Goal: Transaction & Acquisition: Purchase product/service

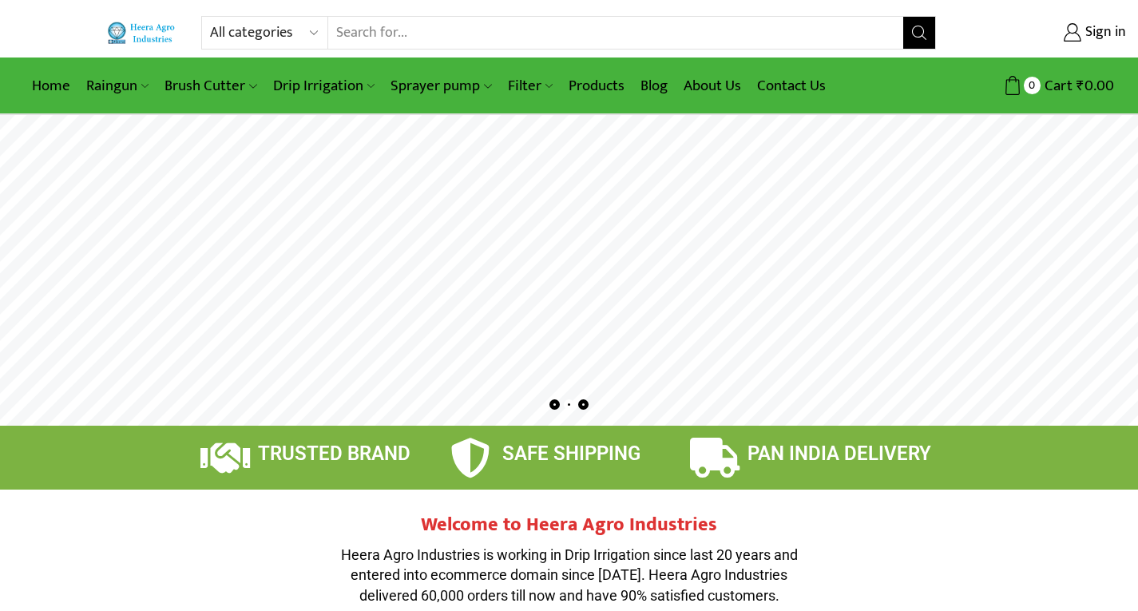
click at [313, 30] on select "All categories Accessories Air Release Valve Brush Cutter Domestic Use Drip Irr…" at bounding box center [268, 33] width 117 height 32
click at [103, 168] on rs-layer at bounding box center [569, 270] width 1138 height 311
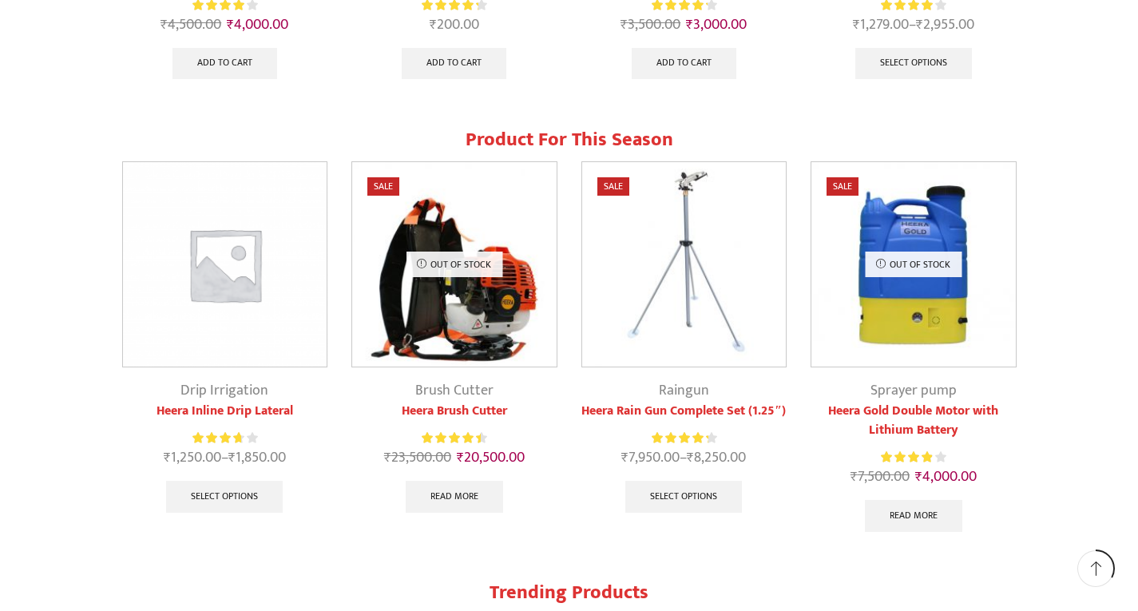
scroll to position [1278, 0]
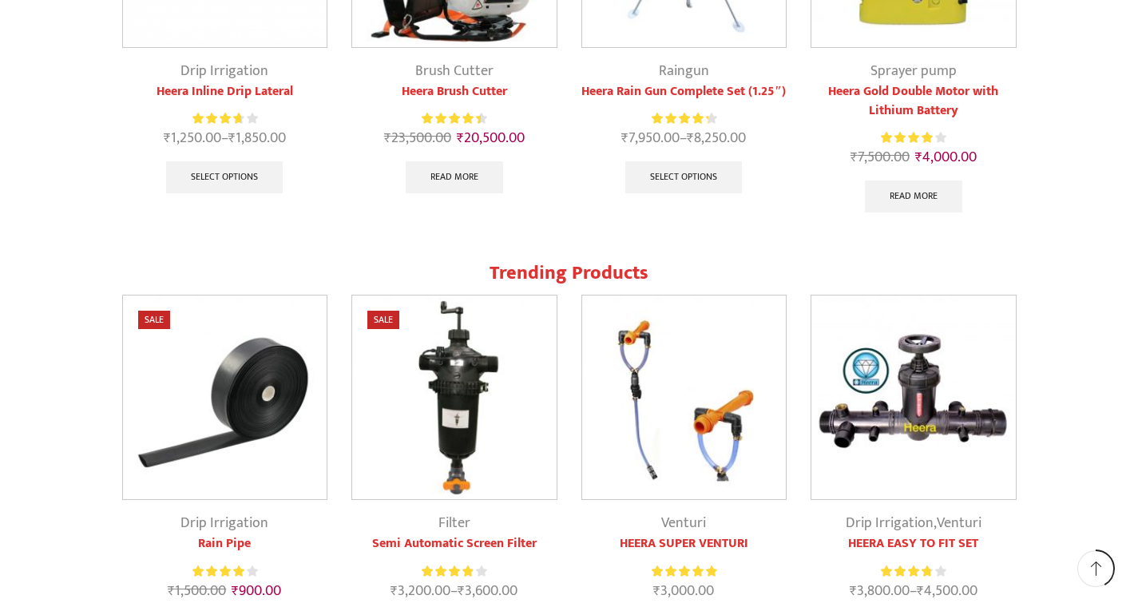
click at [208, 524] on link "Drip Irrigation" at bounding box center [224, 523] width 88 height 24
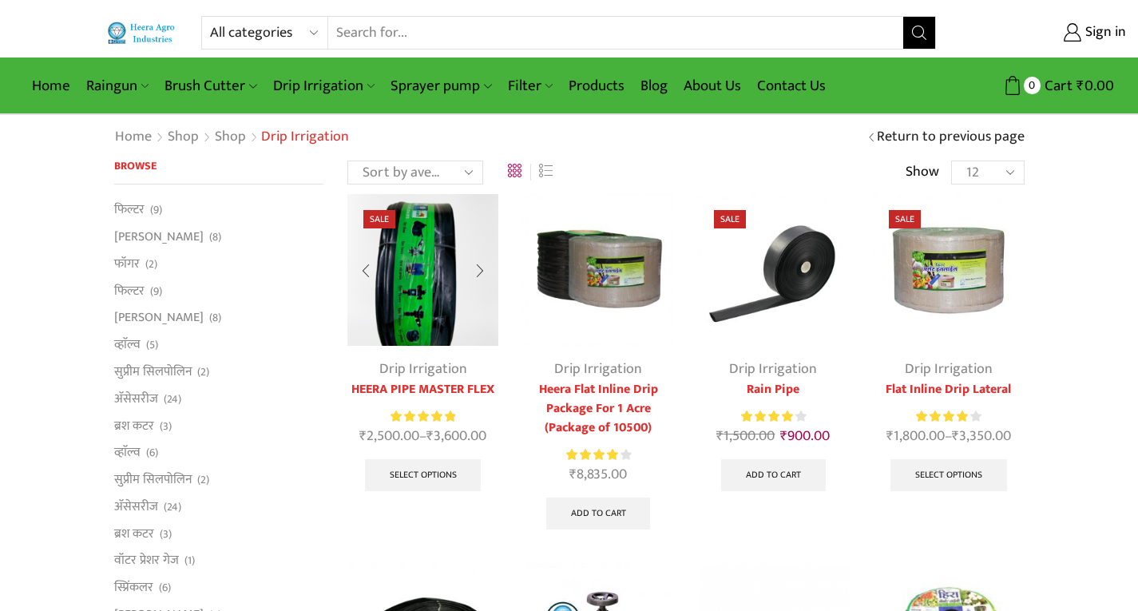
click at [430, 391] on link "HEERA PIPE MASTER FLEX" at bounding box center [422, 389] width 151 height 19
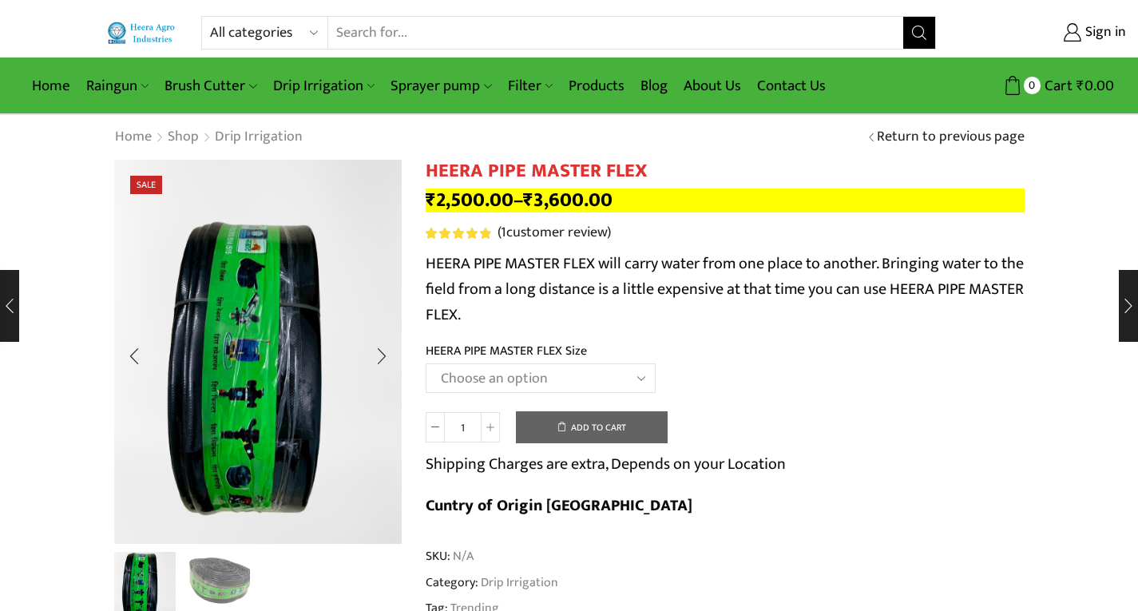
click at [214, 587] on img "2 / 2" at bounding box center [217, 582] width 66 height 66
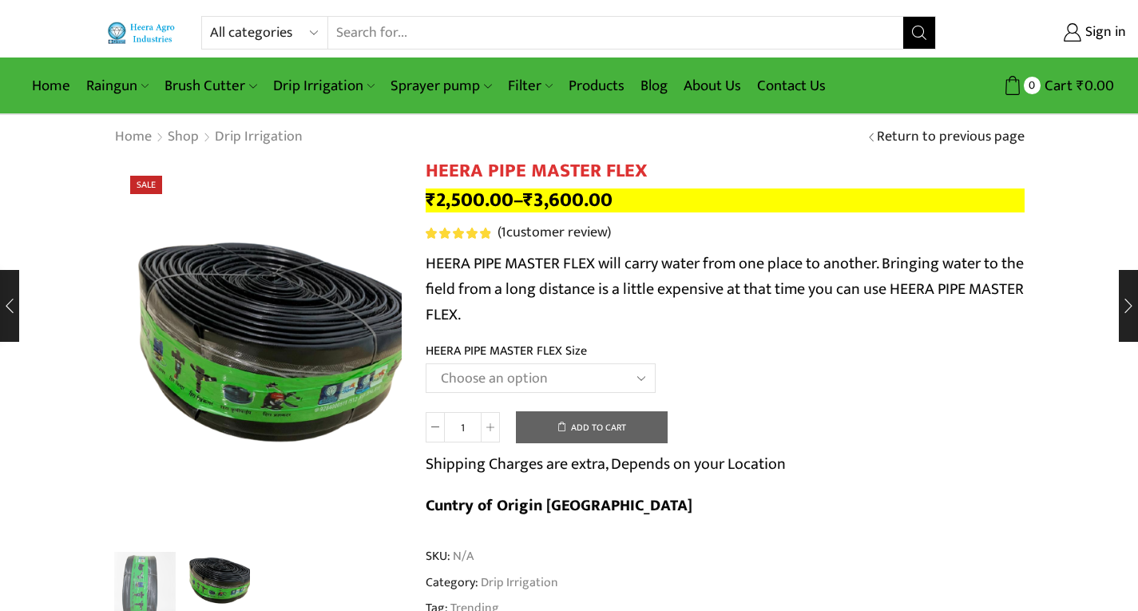
click at [640, 376] on select "Choose an option HEERA PIPE MASTER FLEX 3″ HEERA PIPE MASTER FLEX 4″" at bounding box center [541, 378] width 230 height 30
click at [426, 363] on select "Choose an option HEERA PIPE MASTER FLEX 3″ HEERA PIPE MASTER FLEX 4″" at bounding box center [541, 378] width 230 height 30
select select "HEERA PIPE MASTER FLEX 3″"
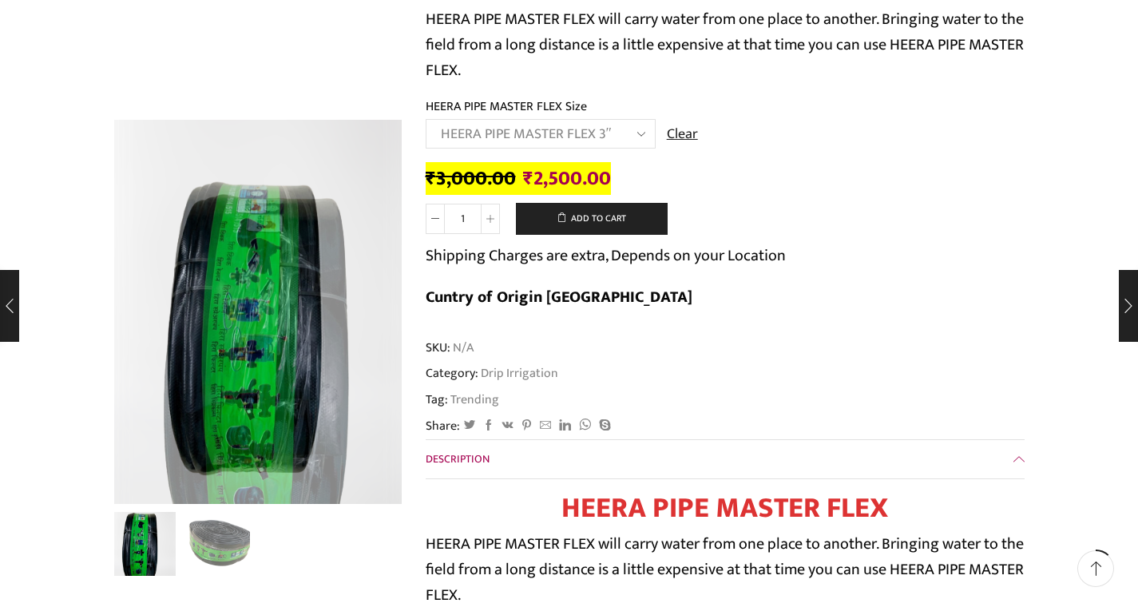
scroll to position [240, 0]
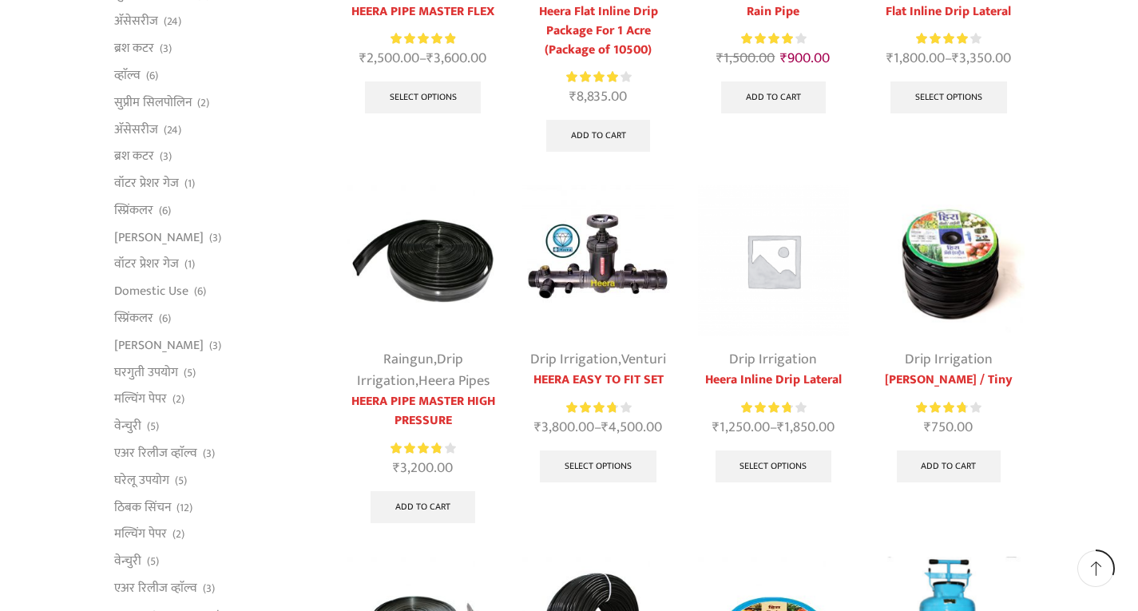
scroll to position [399, 0]
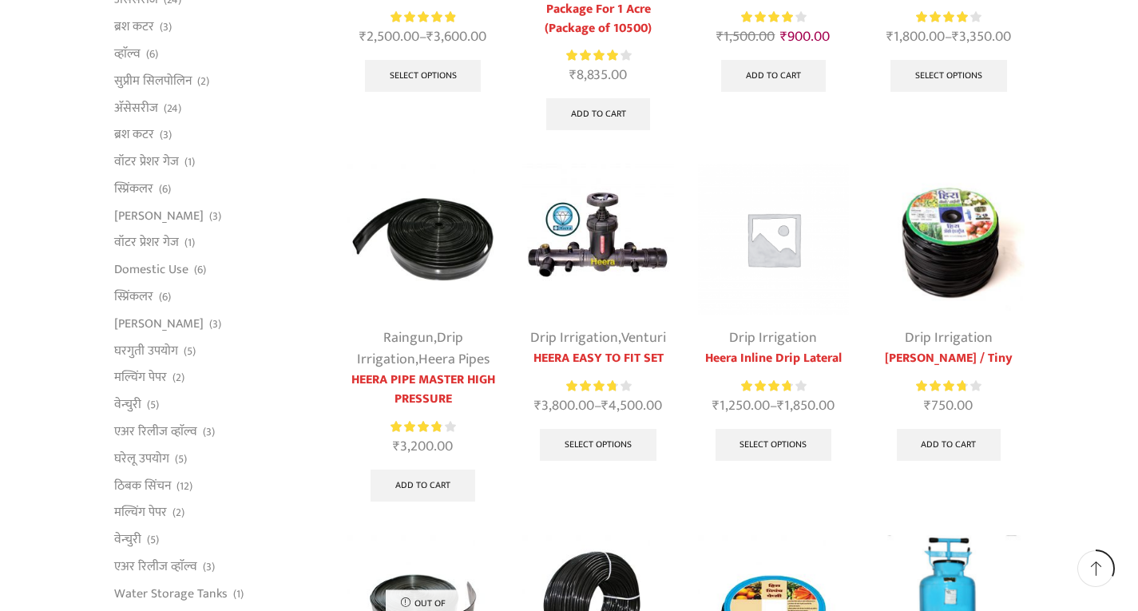
click at [939, 337] on link "Drip Irrigation" at bounding box center [949, 338] width 88 height 24
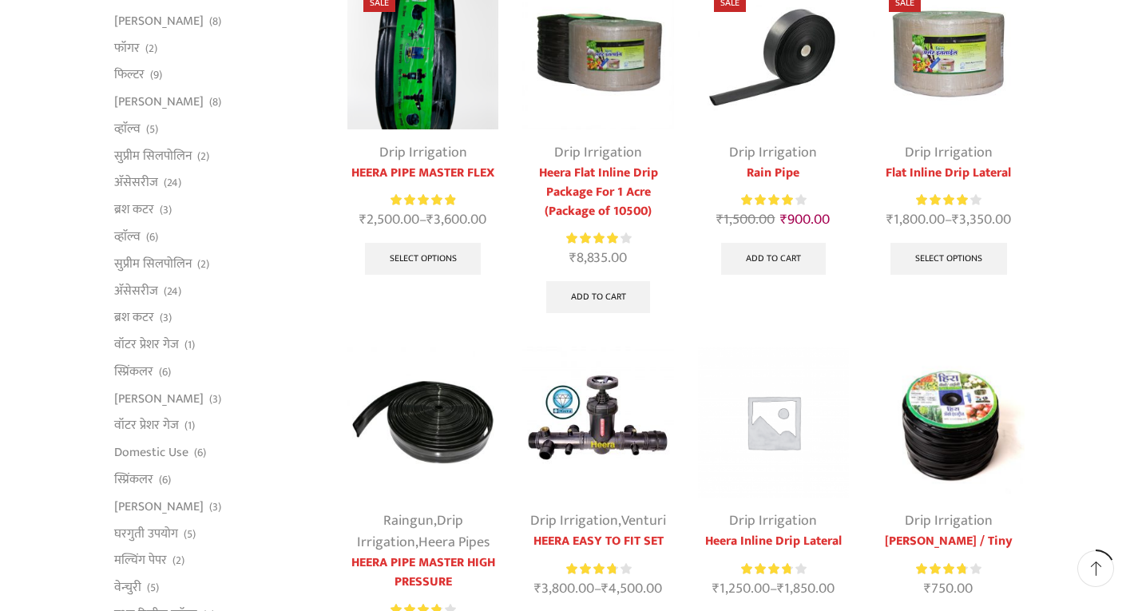
scroll to position [240, 0]
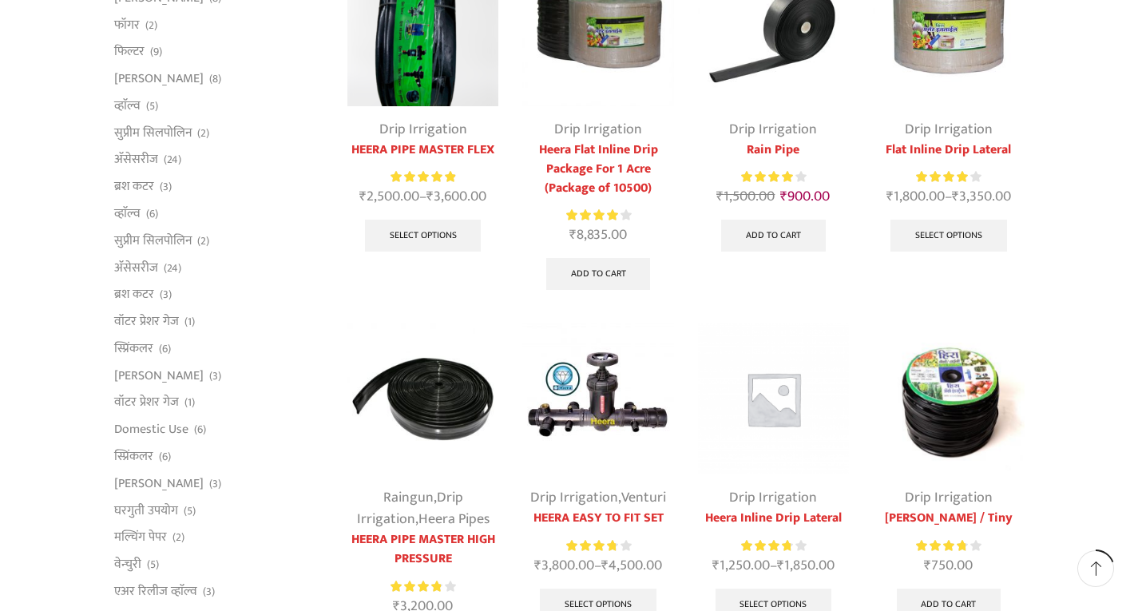
click at [954, 395] on img at bounding box center [948, 398] width 151 height 151
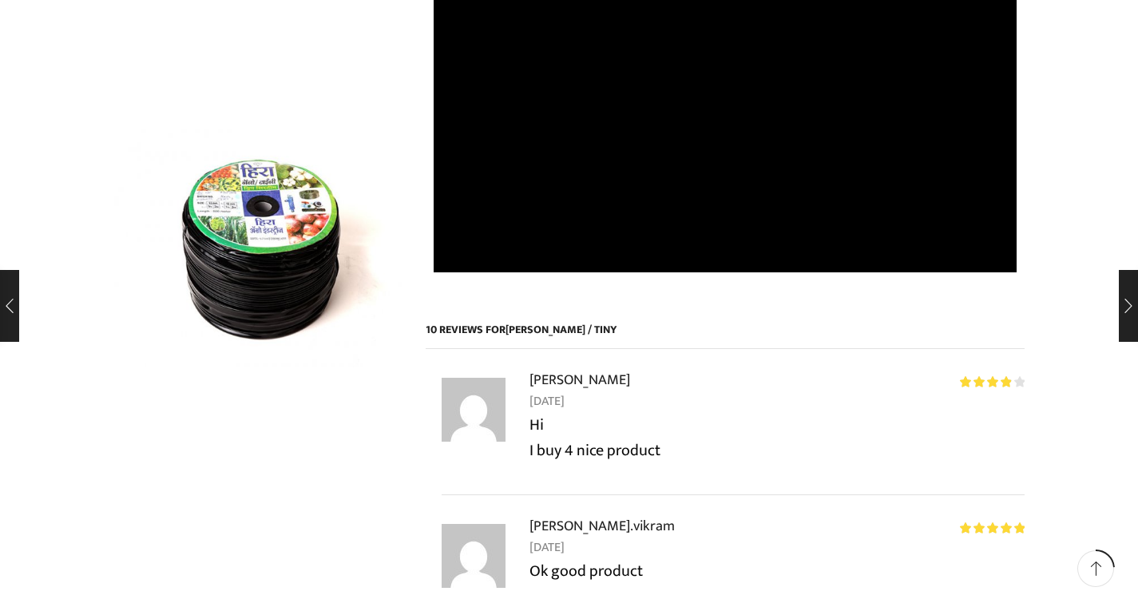
scroll to position [799, 0]
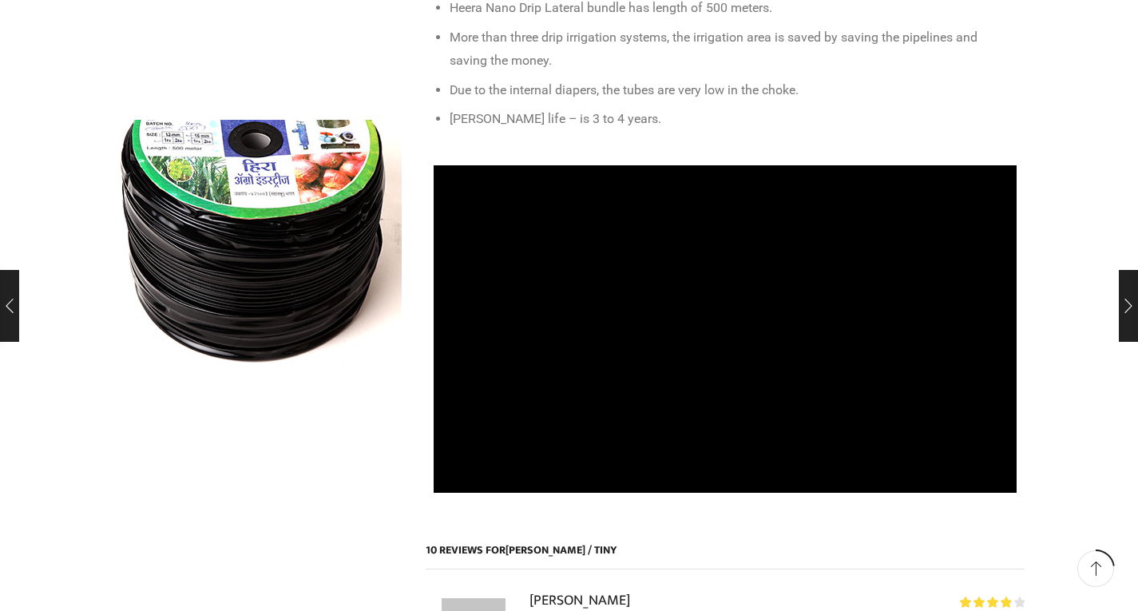
click at [272, 306] on img at bounding box center [247, 202] width 479 height 412
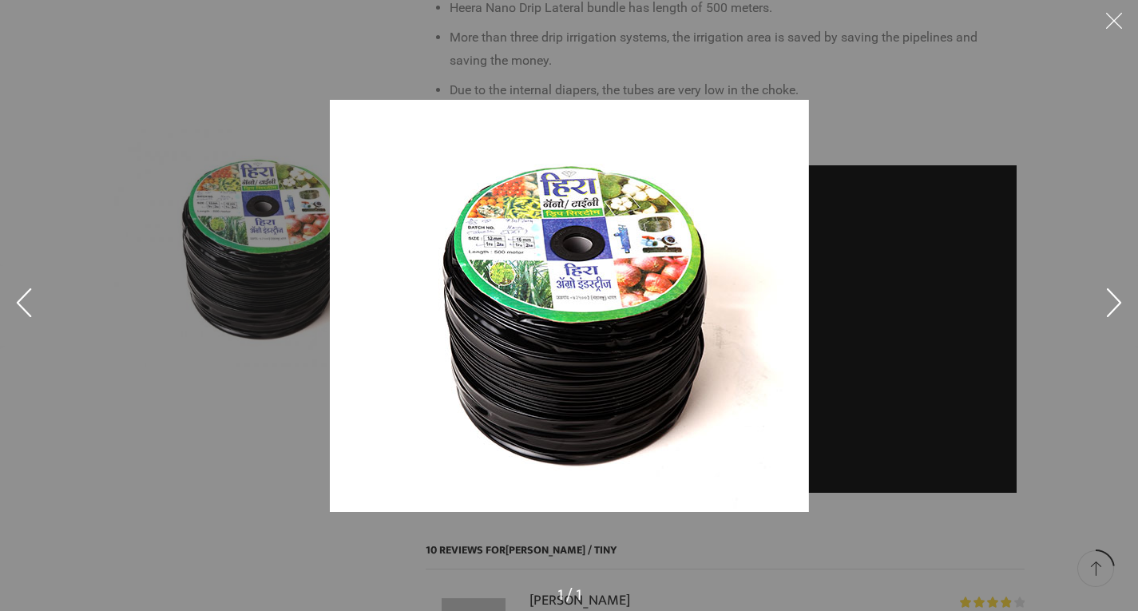
click at [557, 364] on img at bounding box center [569, 306] width 479 height 412
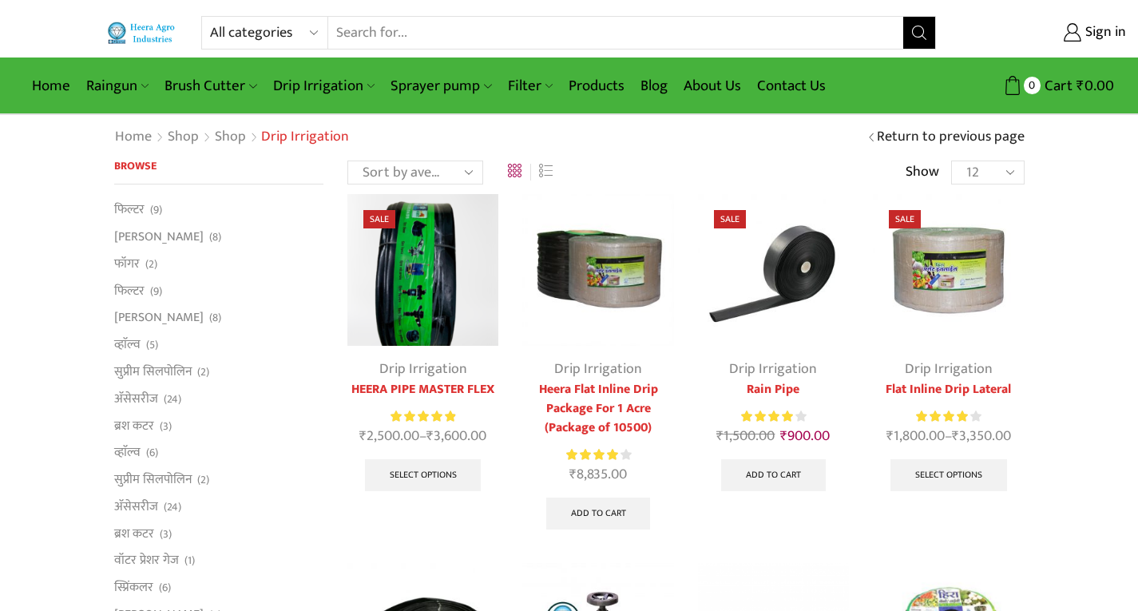
click at [473, 169] on select "Sort by popularity Sort by average rating Sort by latest Sort by price: low to …" at bounding box center [415, 173] width 136 height 24
click at [253, 301] on li "फिल्टर (9)" at bounding box center [219, 290] width 210 height 27
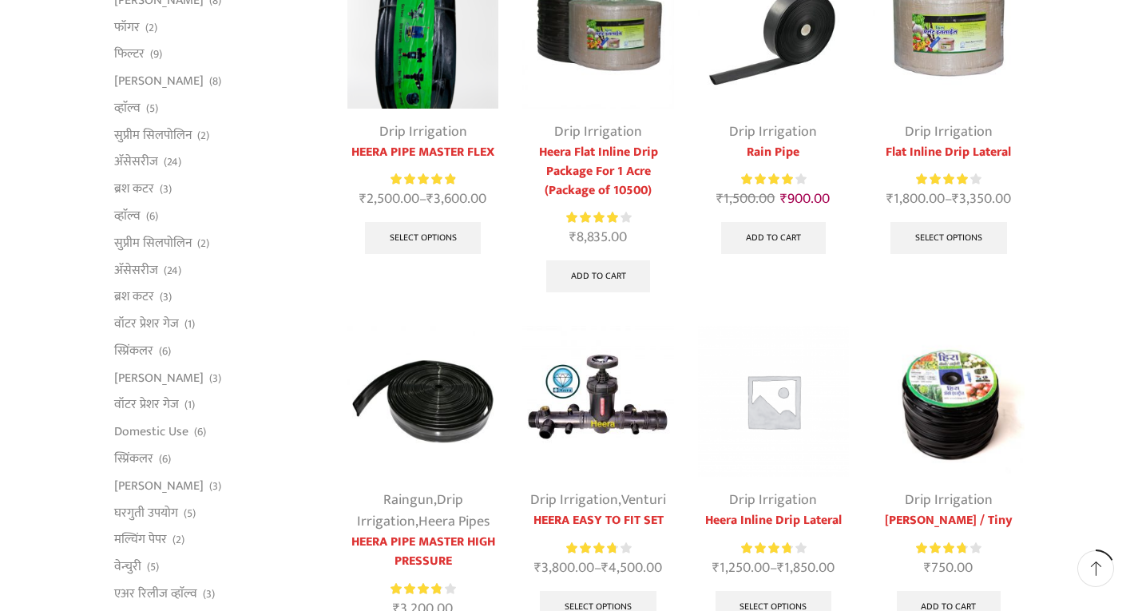
scroll to position [240, 0]
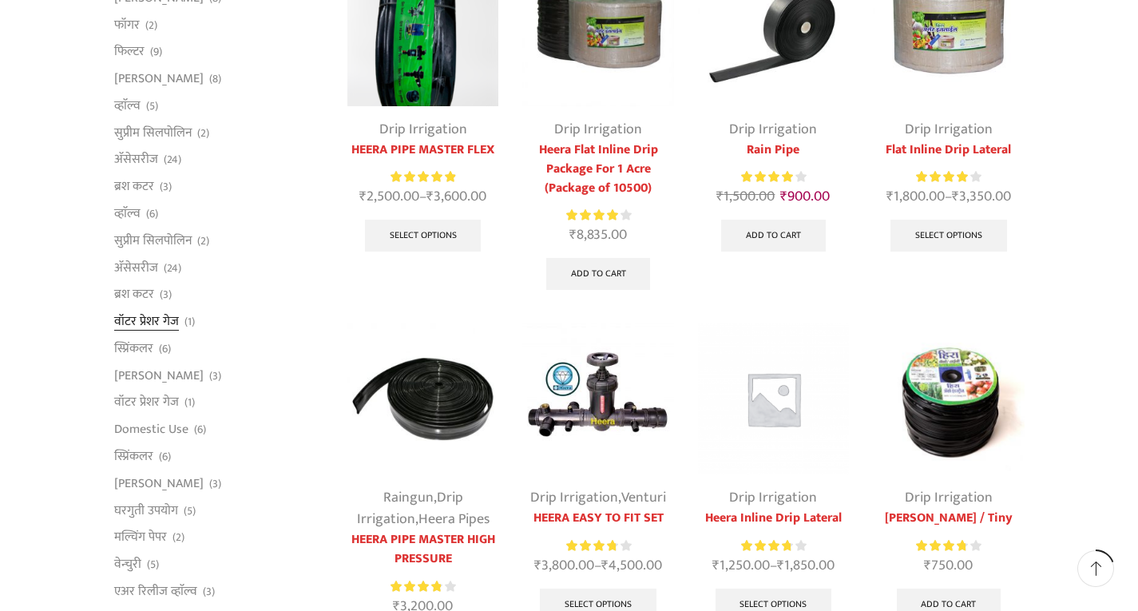
click at [172, 323] on link "वॉटर प्रेशर गेज" at bounding box center [146, 321] width 65 height 27
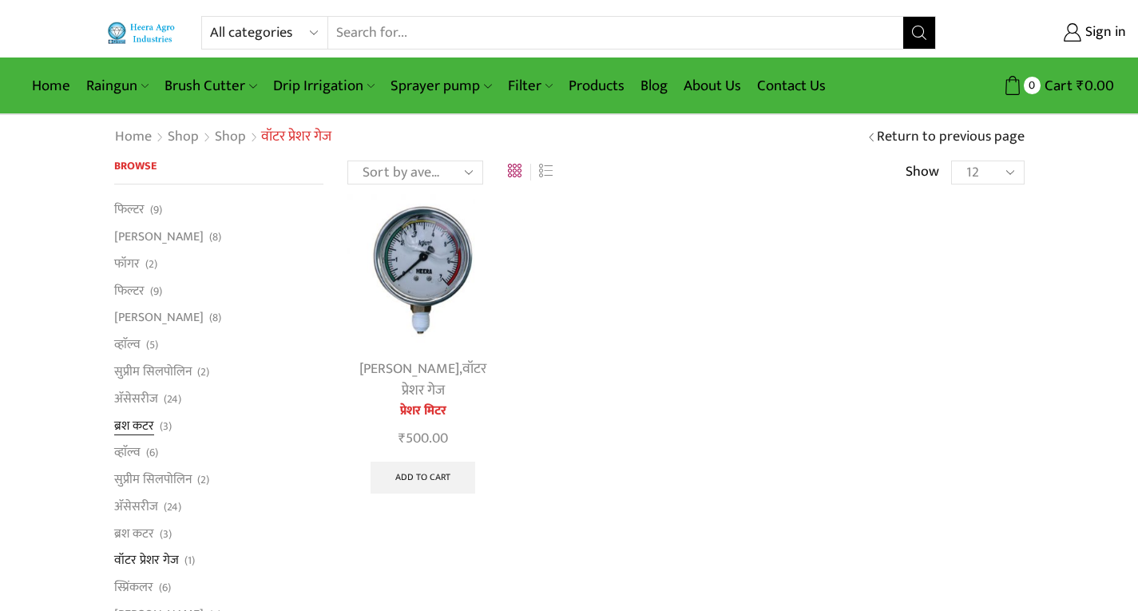
click at [130, 428] on link "ब्रश कटर" at bounding box center [134, 425] width 40 height 27
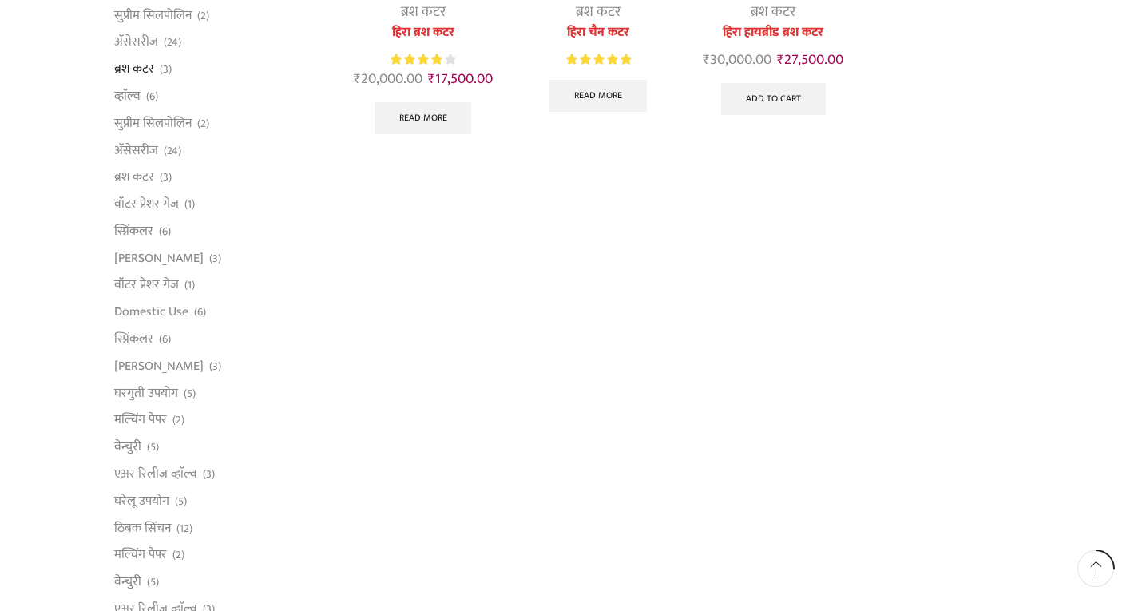
scroll to position [399, 0]
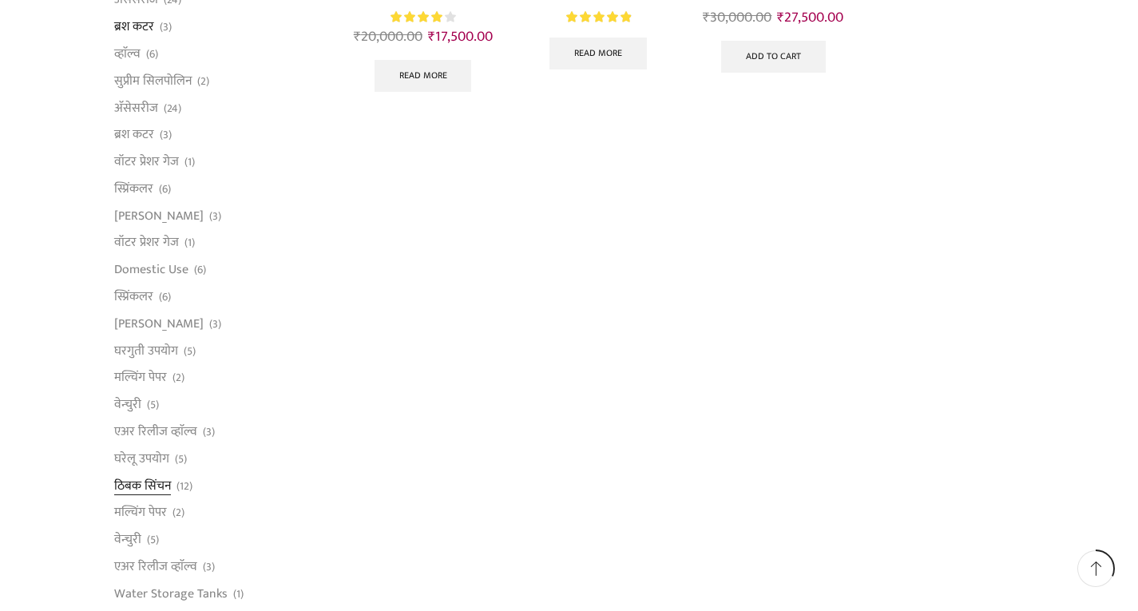
click at [149, 487] on link "ठिबक सिंचन" at bounding box center [142, 485] width 57 height 27
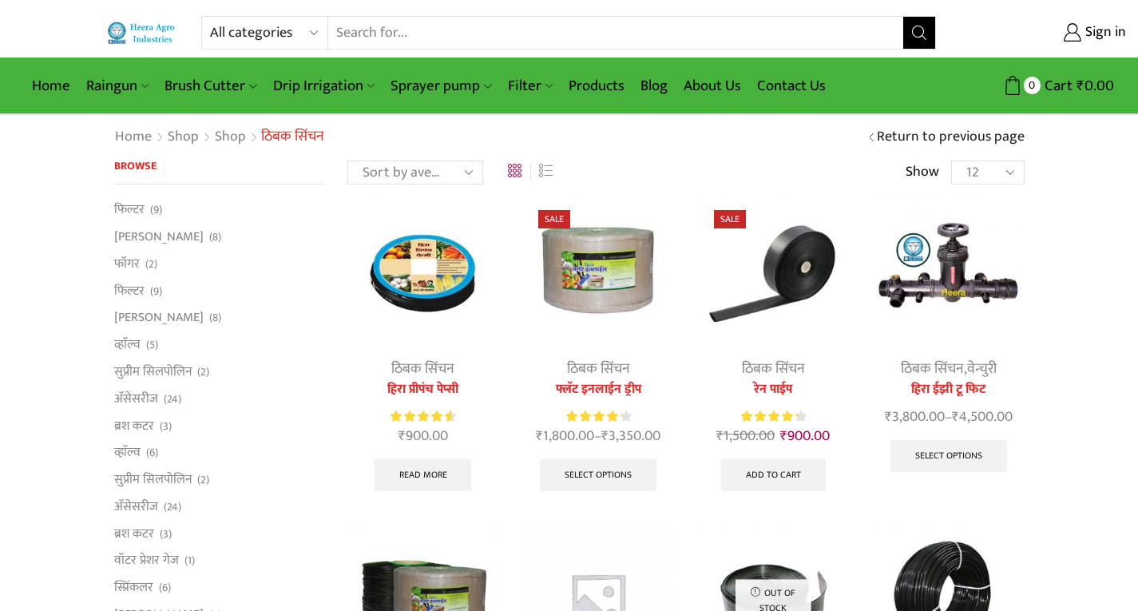
click at [775, 371] on link "ठिबक सिंचन" at bounding box center [773, 369] width 63 height 24
click at [765, 390] on link "रेन पाईप" at bounding box center [773, 389] width 151 height 19
click at [586, 386] on link "फ्लॅट इनलाईन ड्रीप" at bounding box center [597, 389] width 151 height 19
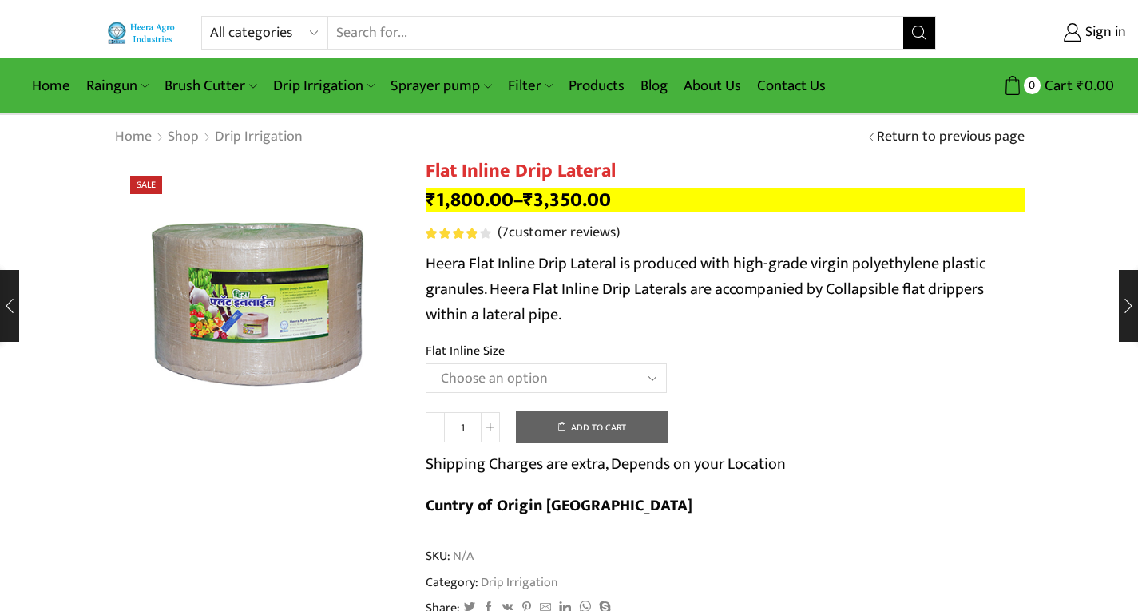
click at [656, 377] on select "Choose an option 12 MM 0.25 Thickness (30 CM) 12 MM 0.25 Thickness (40 CM) 12 M…" at bounding box center [546, 378] width 241 height 30
click at [426, 363] on select "Choose an option 12 MM 0.25 Thickness (30 CM) 12 MM 0.25 Thickness (40 CM) 12 M…" at bounding box center [546, 378] width 241 height 30
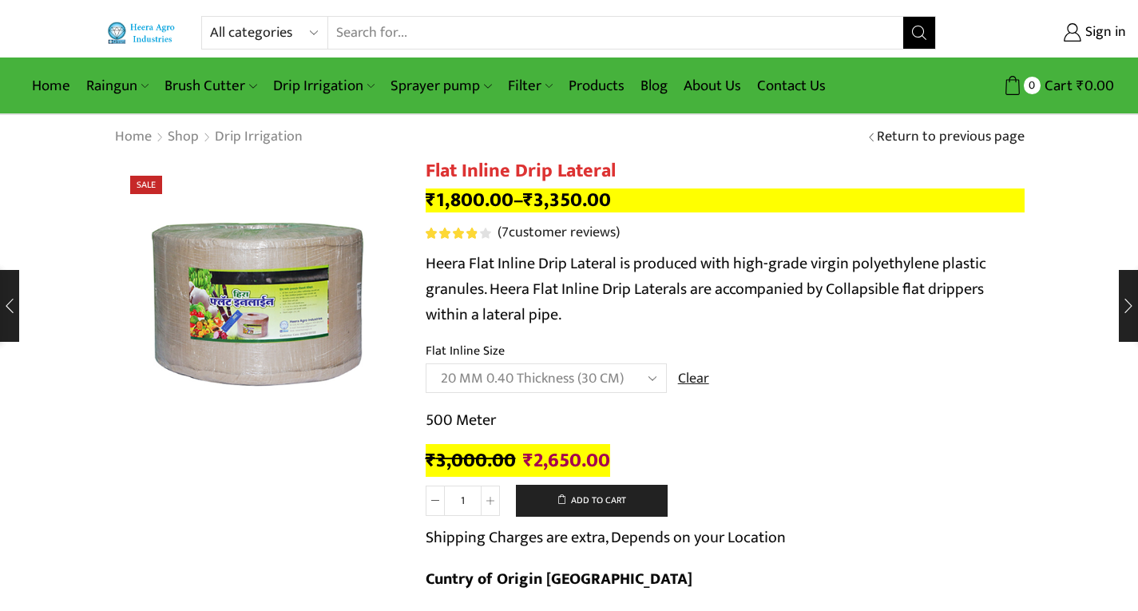
click at [651, 376] on select "Choose an option 12 MM 0.25 Thickness (30 CM) 12 MM 0.25 Thickness (40 CM) 12 M…" at bounding box center [546, 378] width 241 height 30
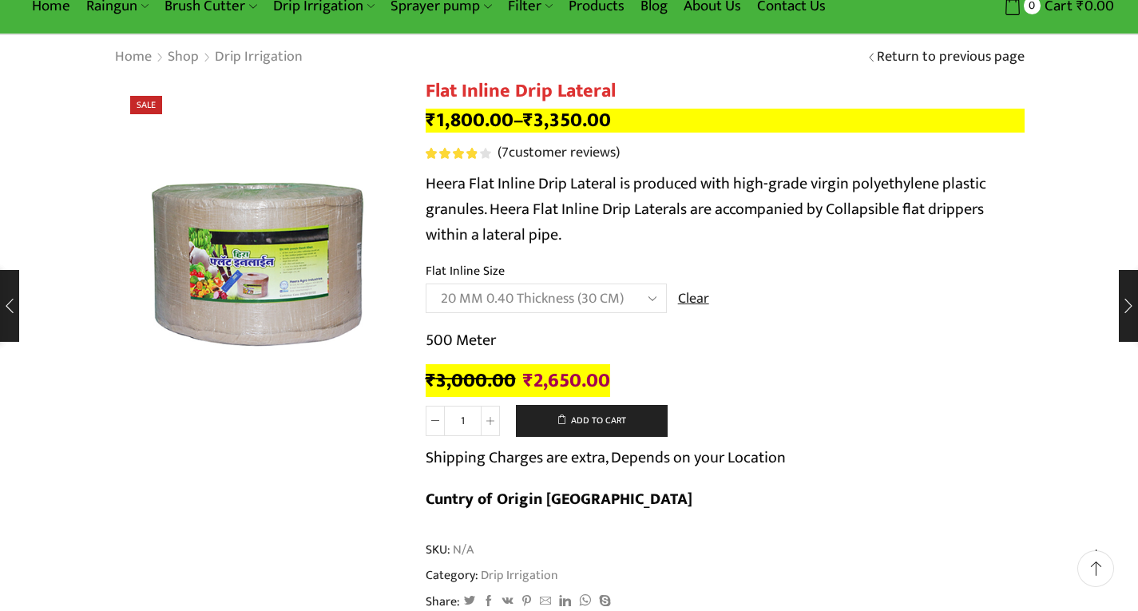
click at [652, 301] on select "Choose an option 12 MM 0.25 Thickness (30 CM) 12 MM 0.25 Thickness (40 CM) 12 M…" at bounding box center [546, 298] width 241 height 30
click at [426, 283] on select "Choose an option 12 MM 0.25 Thickness (30 CM) 12 MM 0.25 Thickness (40 CM) 12 M…" at bounding box center [546, 298] width 241 height 30
click at [650, 298] on select "Choose an option 12 MM 0.25 Thickness (30 CM) 12 MM 0.25 Thickness (40 CM) 12 M…" at bounding box center [546, 298] width 241 height 30
click at [426, 283] on select "Choose an option 12 MM 0.25 Thickness (30 CM) 12 MM 0.25 Thickness (40 CM) 12 M…" at bounding box center [546, 298] width 241 height 30
click at [649, 300] on select "Choose an option 12 MM 0.25 Thickness (30 CM) 12 MM 0.25 Thickness (40 CM) 12 M…" at bounding box center [546, 298] width 241 height 30
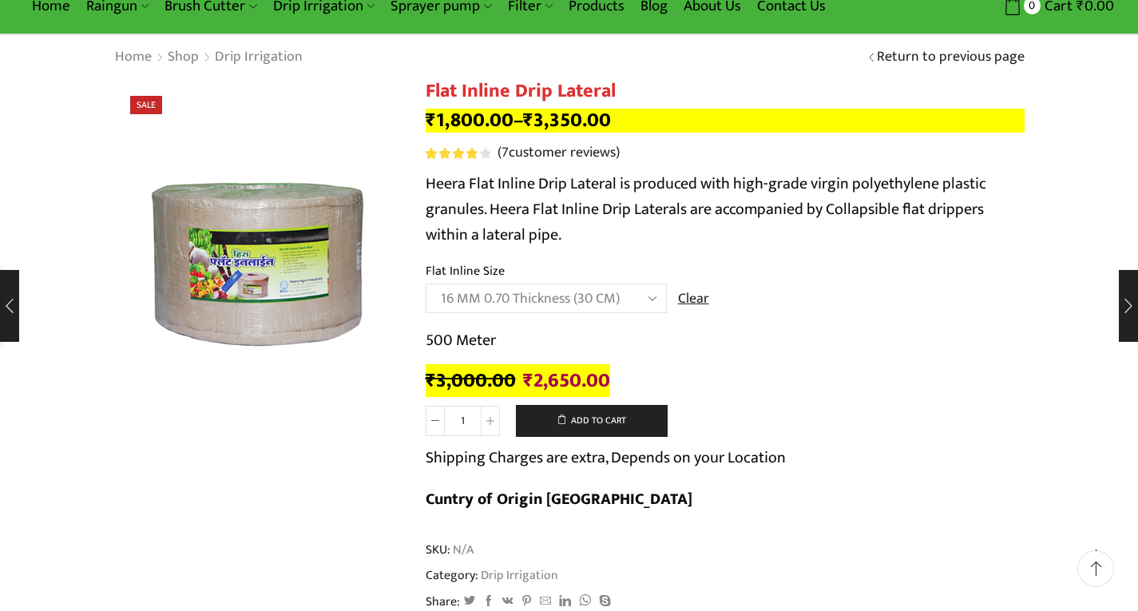
click at [426, 283] on select "Choose an option 12 MM 0.25 Thickness (30 CM) 12 MM 0.25 Thickness (40 CM) 12 M…" at bounding box center [546, 298] width 241 height 30
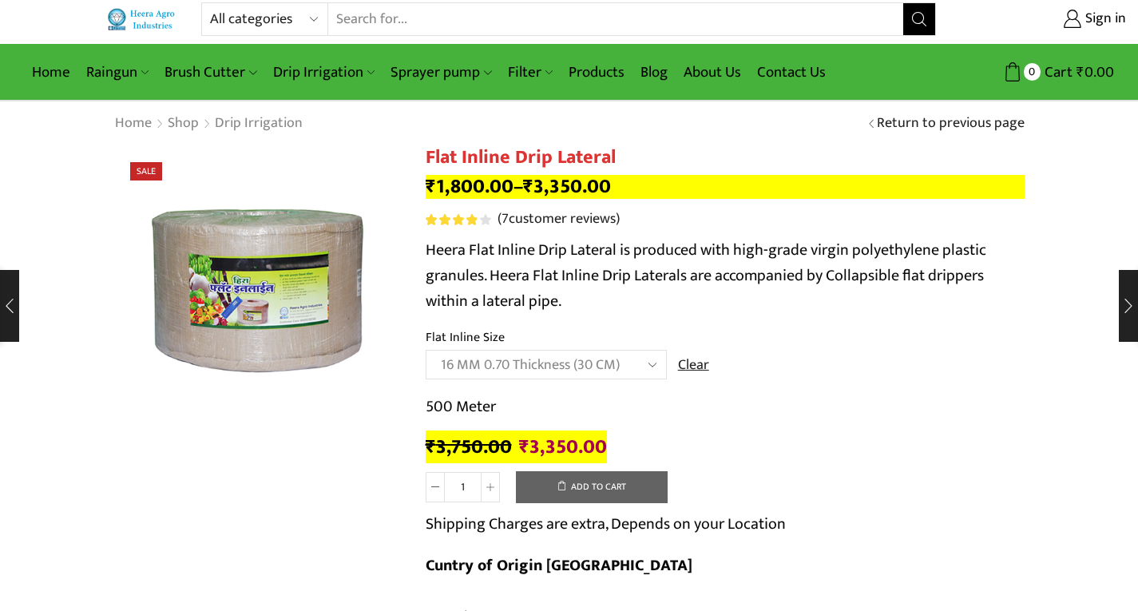
scroll to position [0, 0]
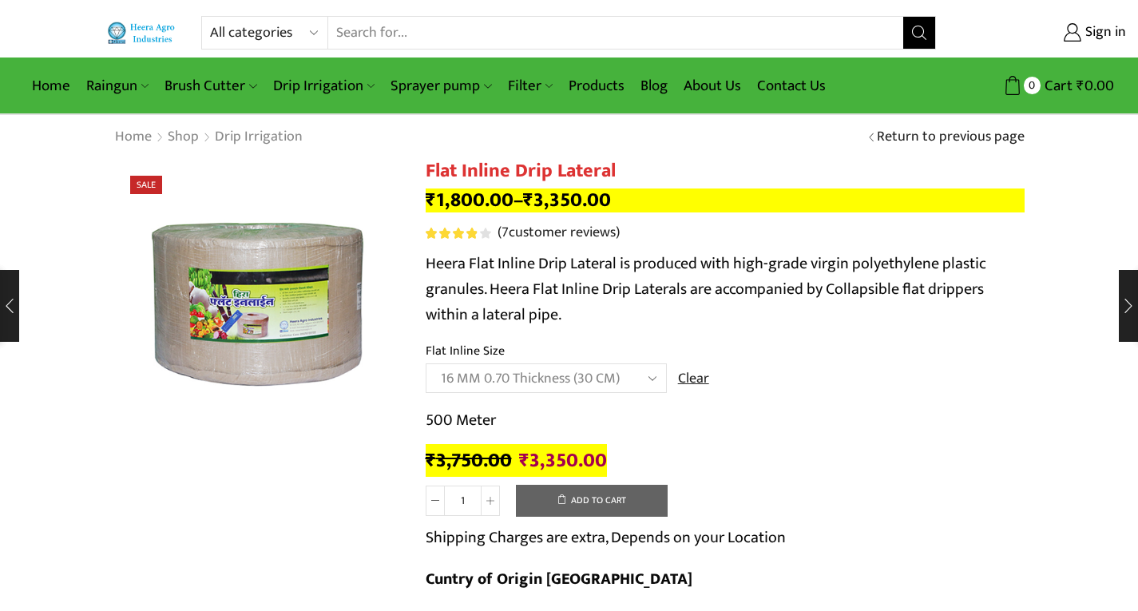
click at [652, 379] on select "Choose an option 12 MM 0.25 Thickness (30 CM) 12 MM 0.25 Thickness (40 CM) 12 M…" at bounding box center [546, 378] width 241 height 30
select select "16 MM 0.40 Thickness (30 CM)"
click at [426, 363] on select "Choose an option 12 MM 0.25 Thickness (30 CM) 12 MM 0.25 Thickness (40 CM) 12 M…" at bounding box center [546, 378] width 241 height 30
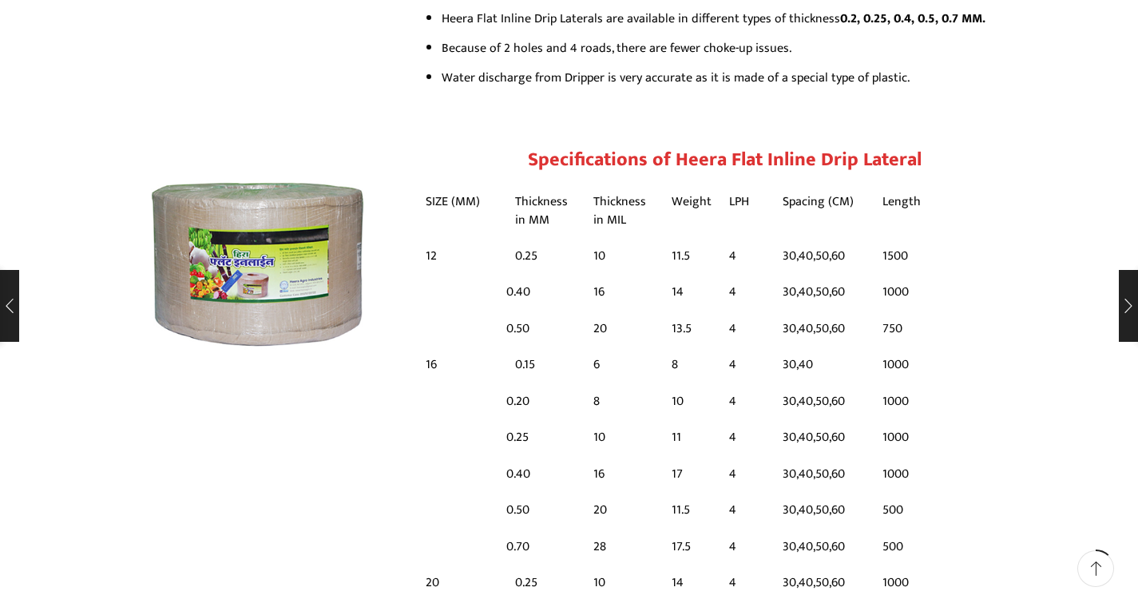
scroll to position [1198, 0]
